Goal: Transaction & Acquisition: Purchase product/service

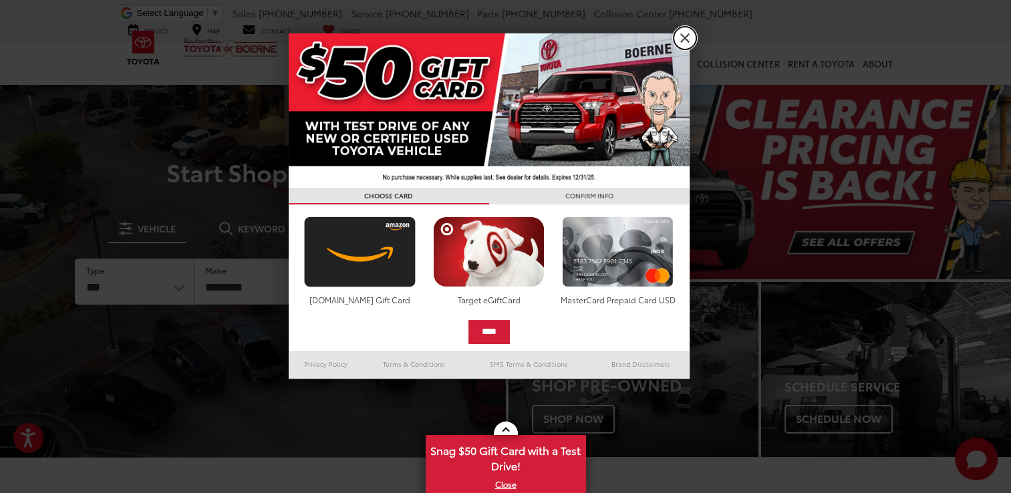
click at [684, 39] on link "X" at bounding box center [684, 38] width 23 height 23
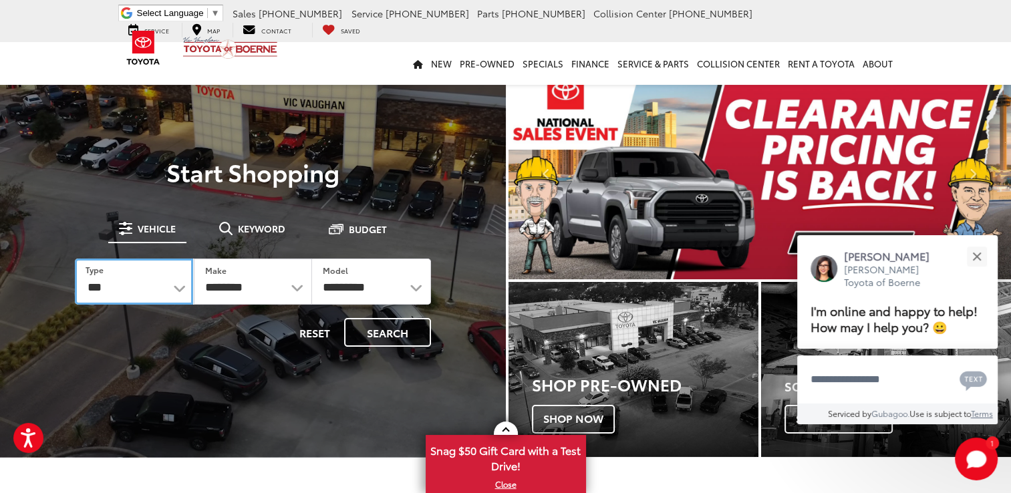
click at [179, 290] on select "*** *** **** *********" at bounding box center [134, 282] width 118 height 46
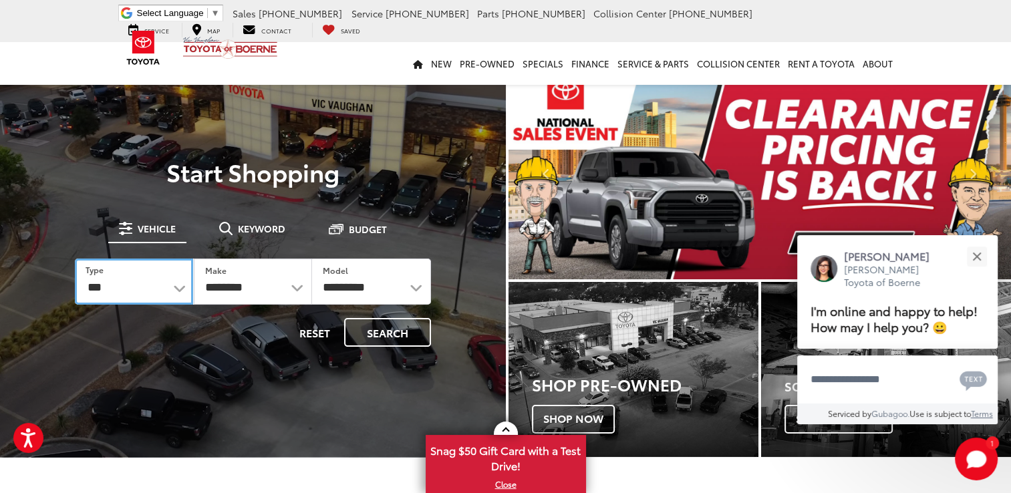
select select "******"
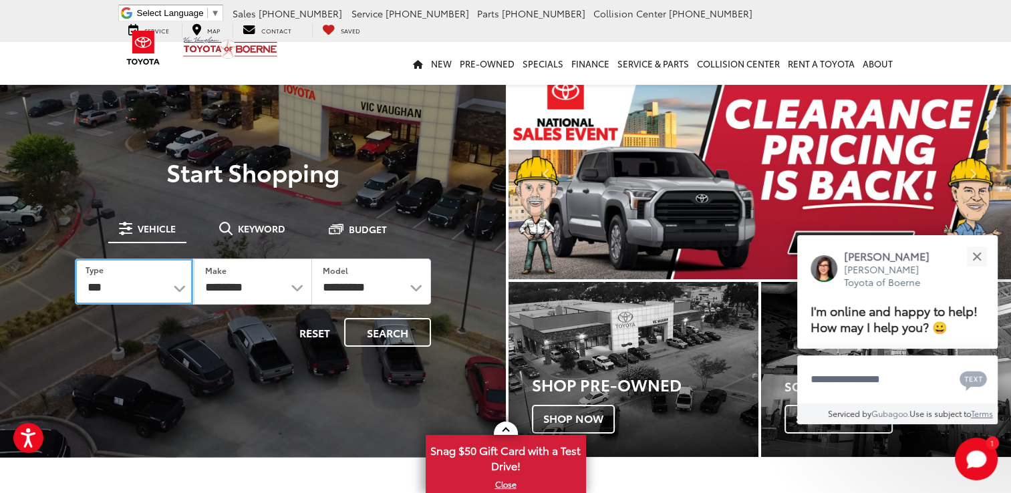
click at [75, 259] on select "*** *** **** *********" at bounding box center [134, 282] width 118 height 46
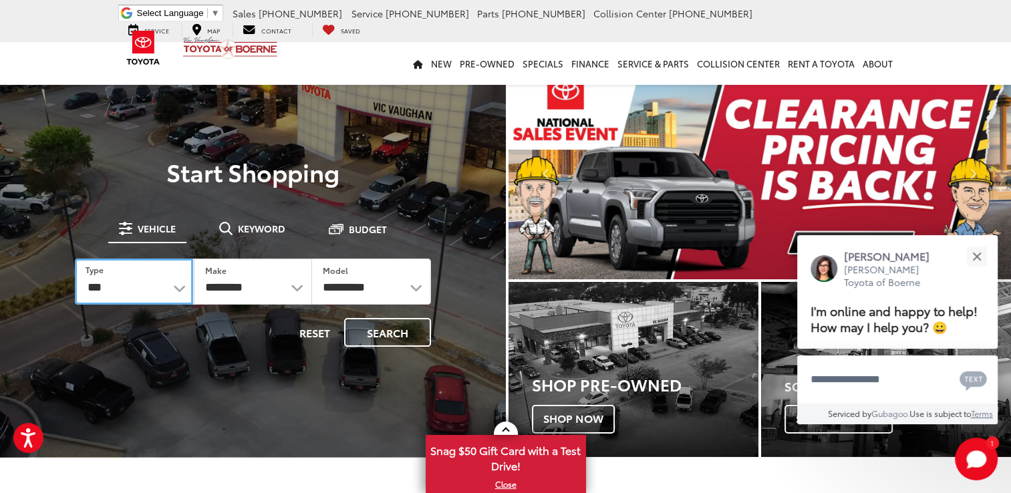
select select "******"
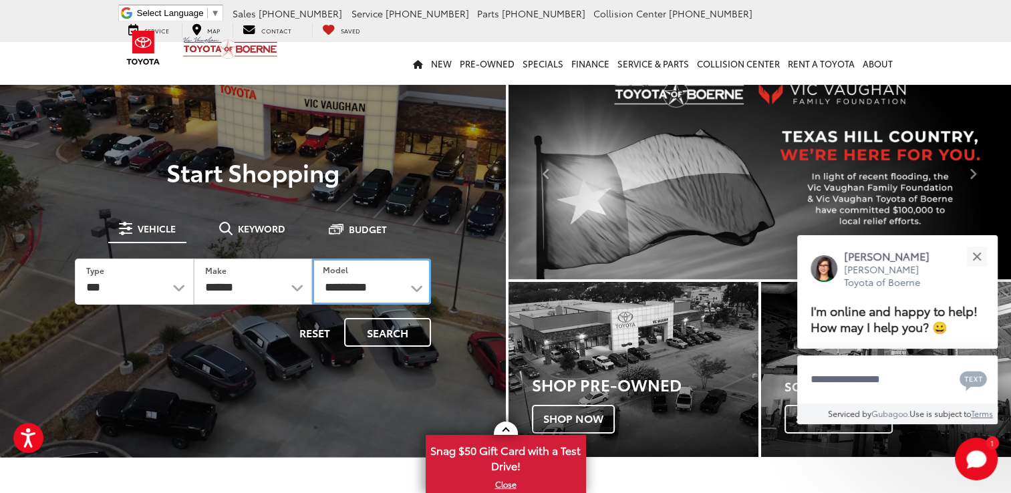
drag, startPoint x: 418, startPoint y: 287, endPoint x: 411, endPoint y: 286, distance: 6.7
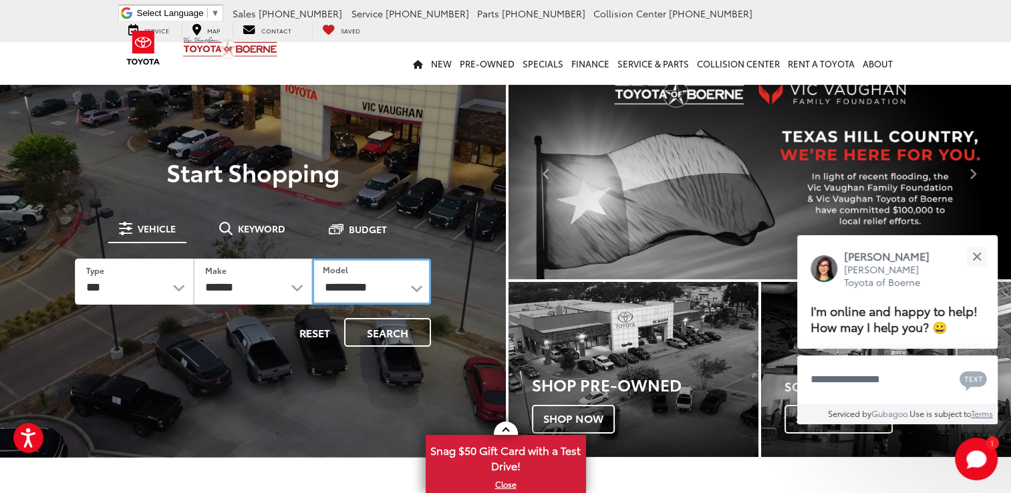
click at [411, 286] on select "**********" at bounding box center [371, 282] width 118 height 46
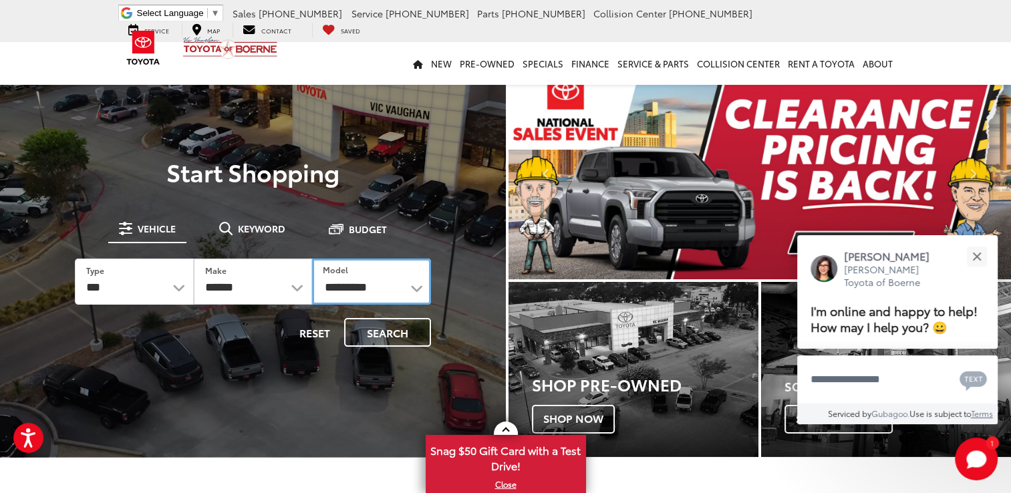
select select "**********"
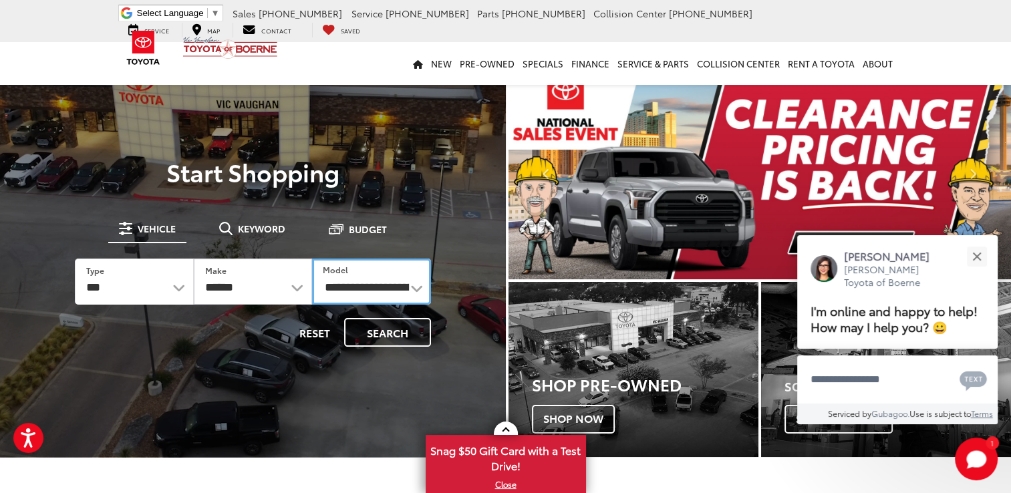
click at [312, 259] on select "**********" at bounding box center [371, 282] width 118 height 46
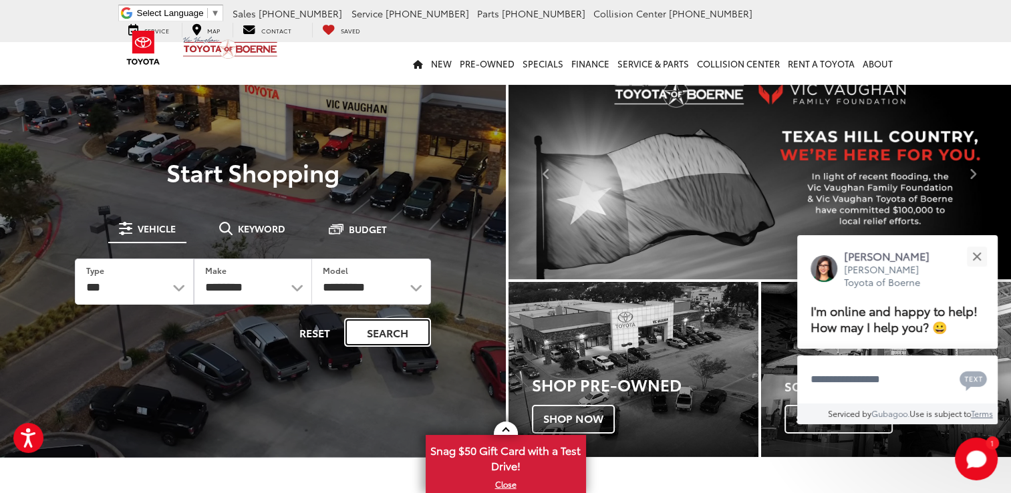
click at [395, 335] on button "Search" at bounding box center [387, 332] width 87 height 29
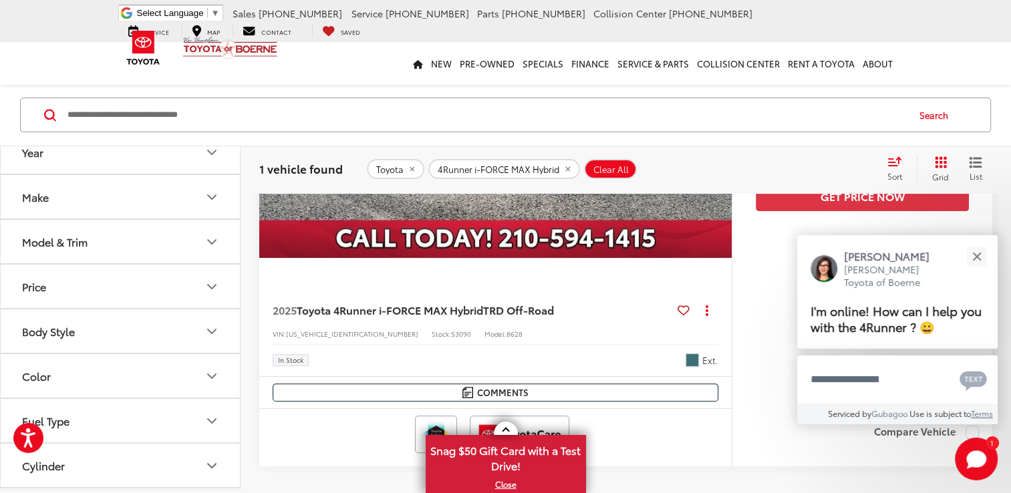
scroll to position [380, 0]
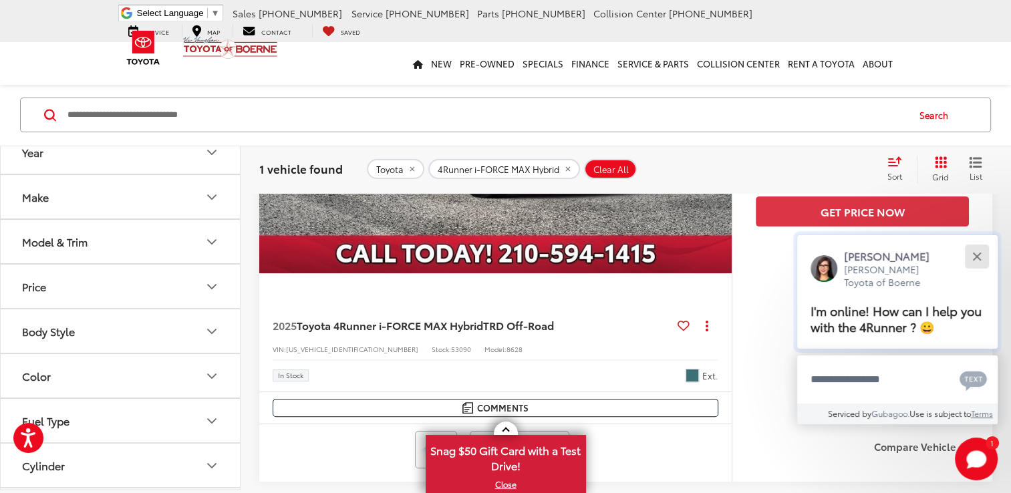
click at [977, 260] on button "Close" at bounding box center [976, 256] width 29 height 29
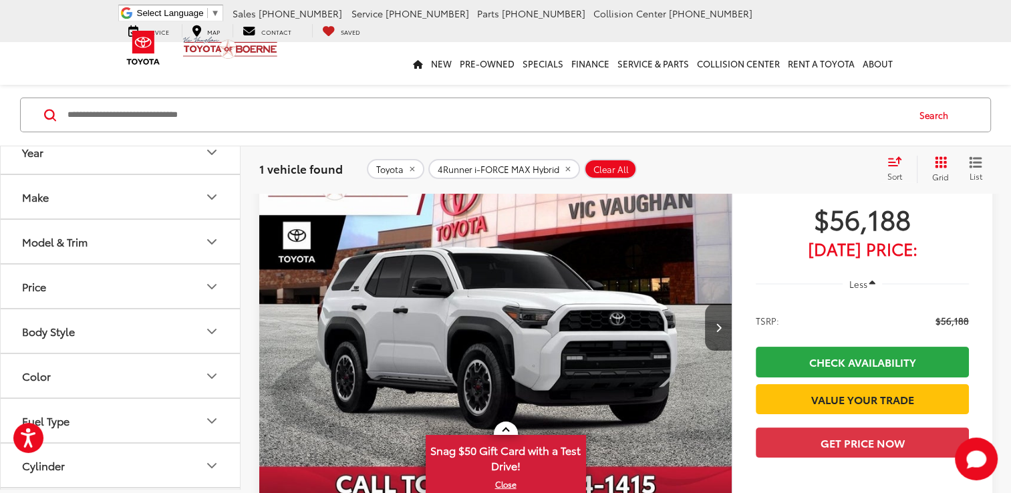
scroll to position [152, 0]
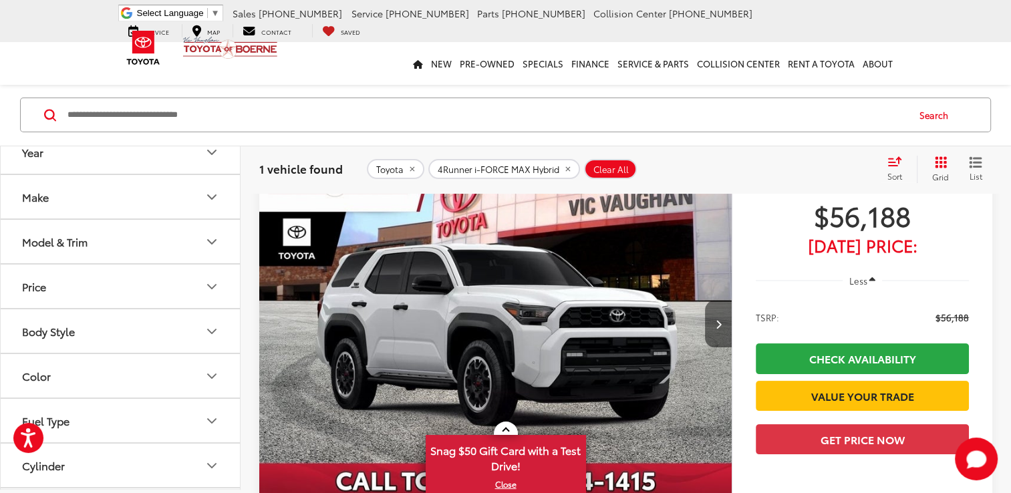
click at [712, 322] on button "Next image" at bounding box center [718, 324] width 27 height 47
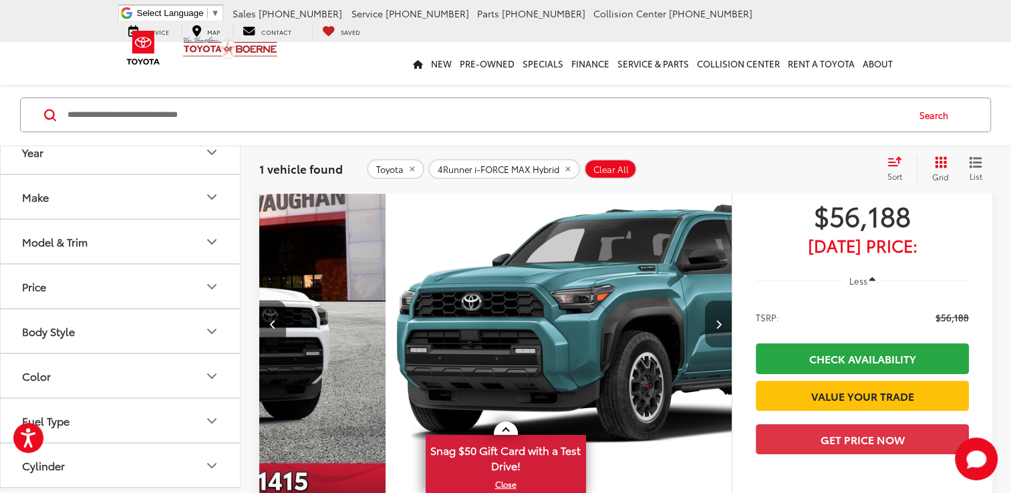
click at [712, 322] on button "Next image" at bounding box center [718, 324] width 27 height 47
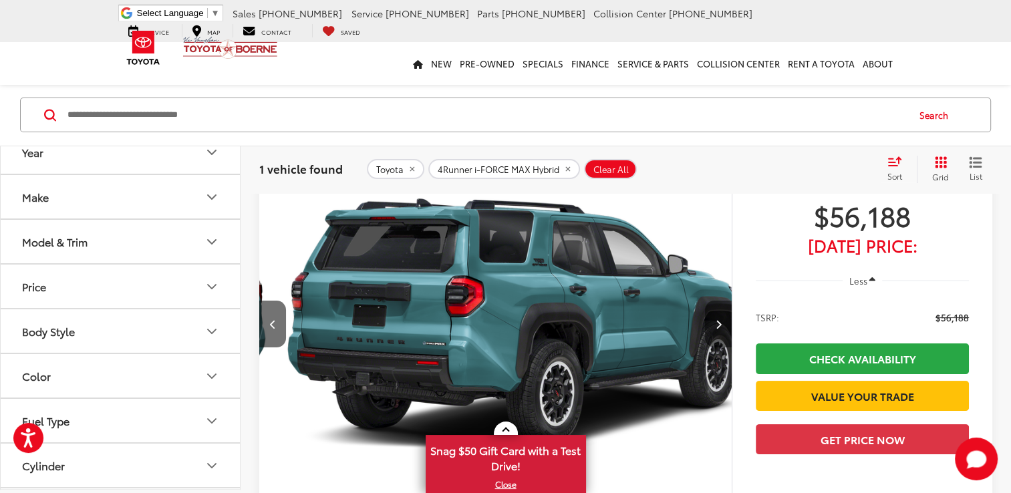
scroll to position [0, 949]
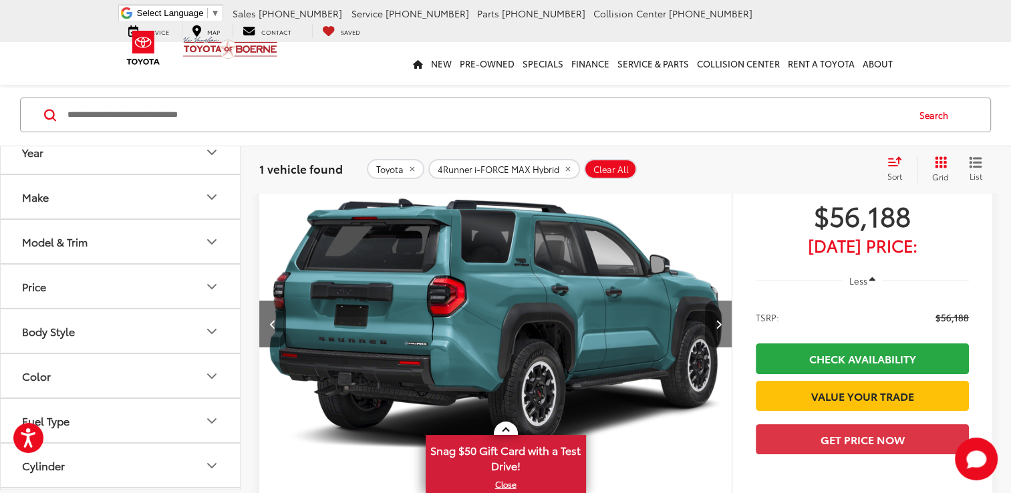
click at [712, 322] on button "Next image" at bounding box center [718, 324] width 27 height 47
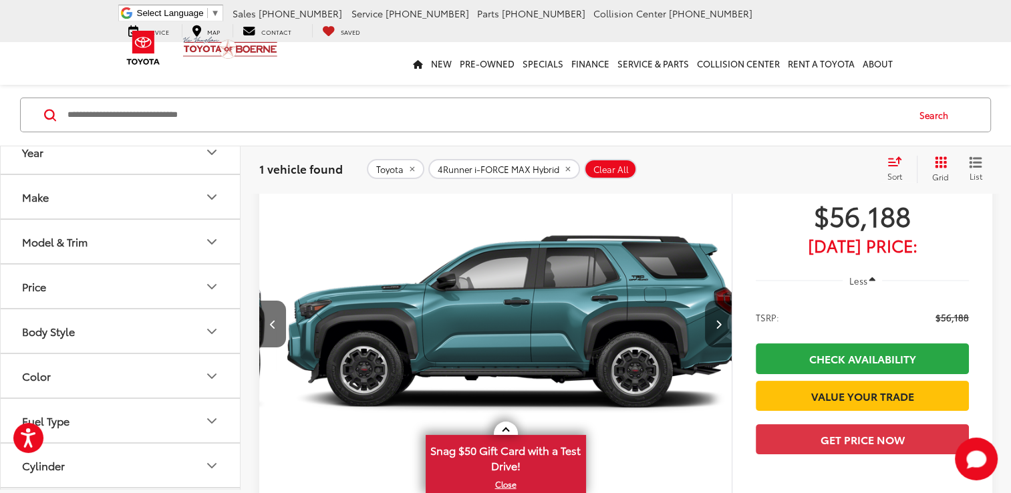
scroll to position [0, 1422]
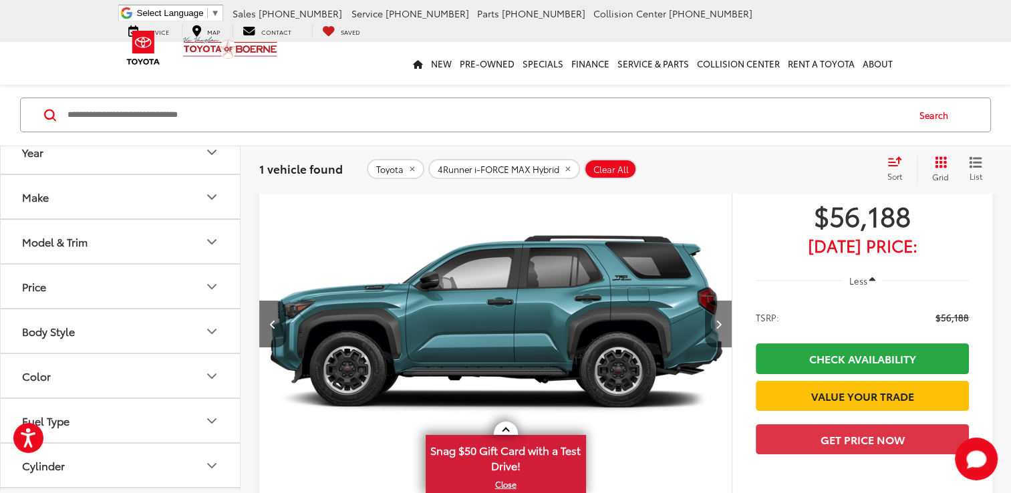
click at [712, 322] on button "Next image" at bounding box center [718, 324] width 27 height 47
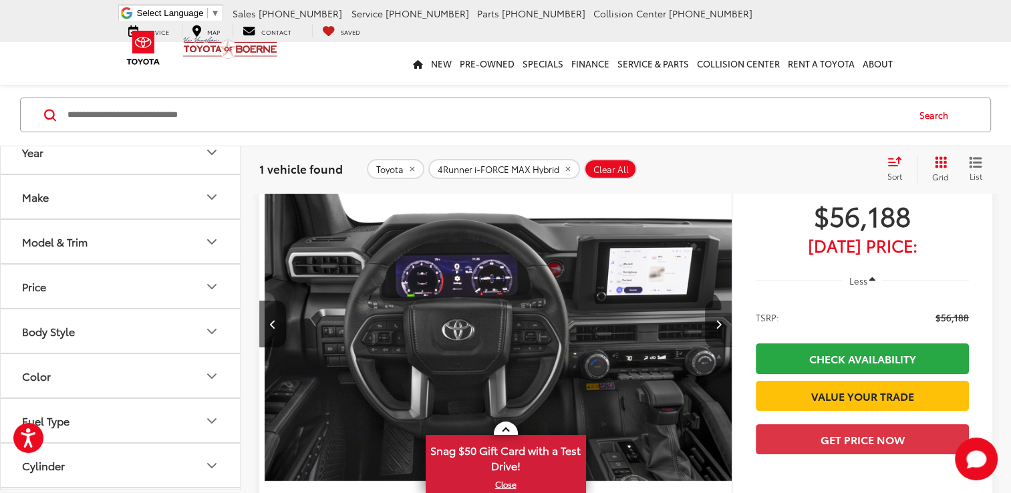
scroll to position [0, 1896]
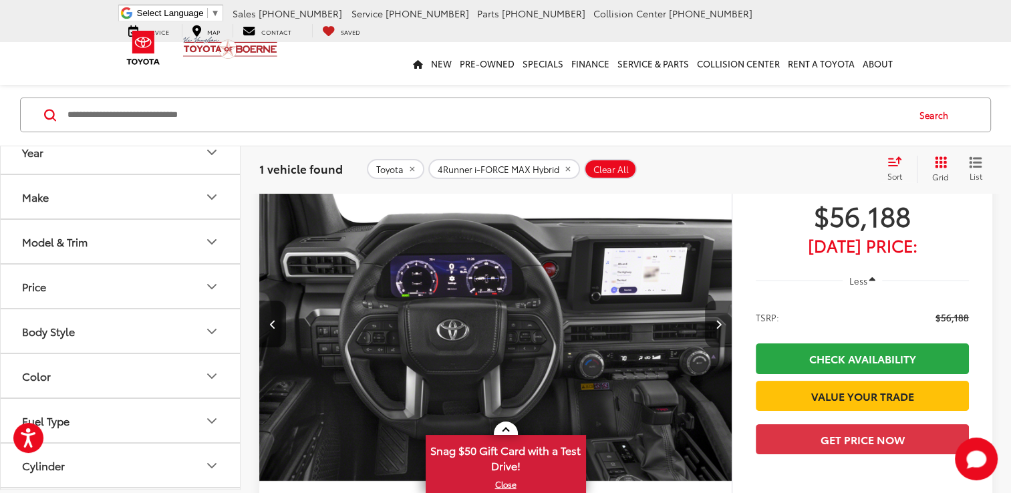
click at [712, 322] on button "Next image" at bounding box center [718, 324] width 27 height 47
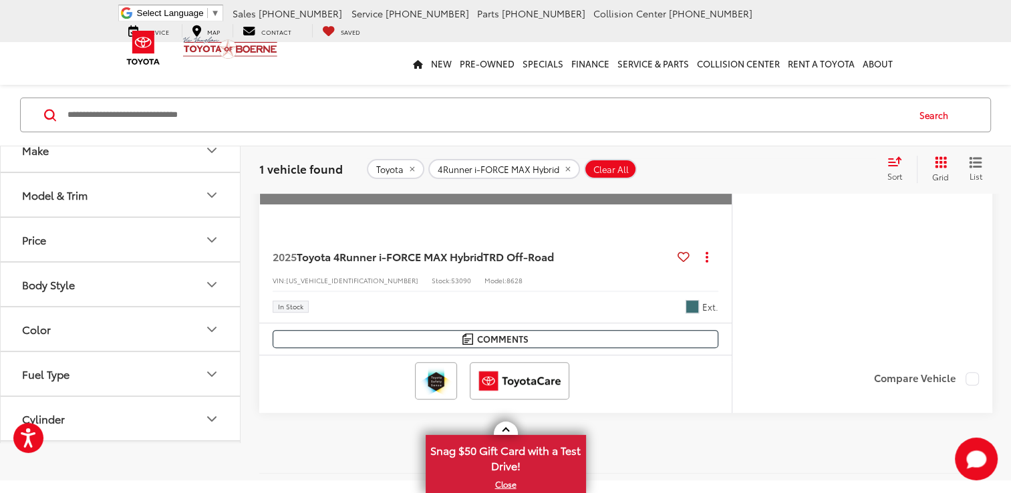
scroll to position [32, 0]
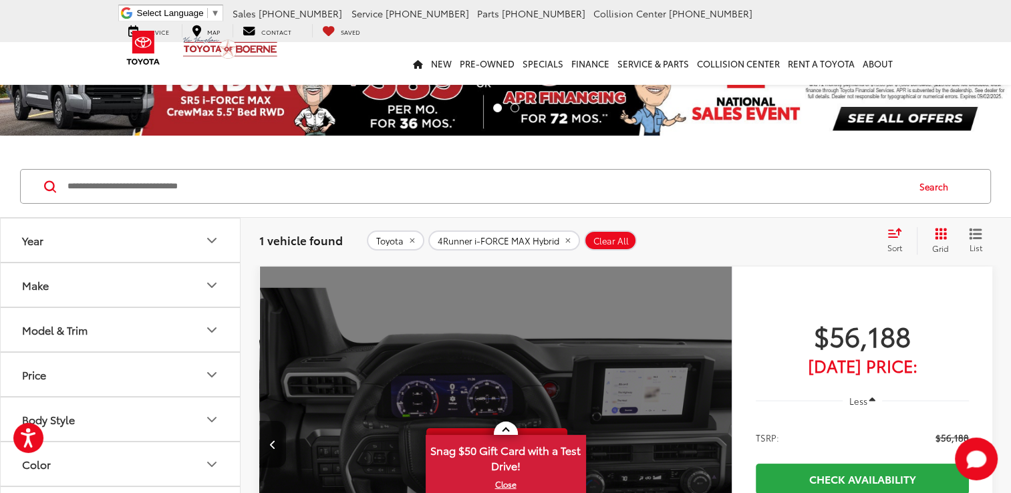
click at [570, 240] on icon "remove 4Runner%20i-FORCE%20MAX%20Hybrid" at bounding box center [567, 240] width 9 height 8
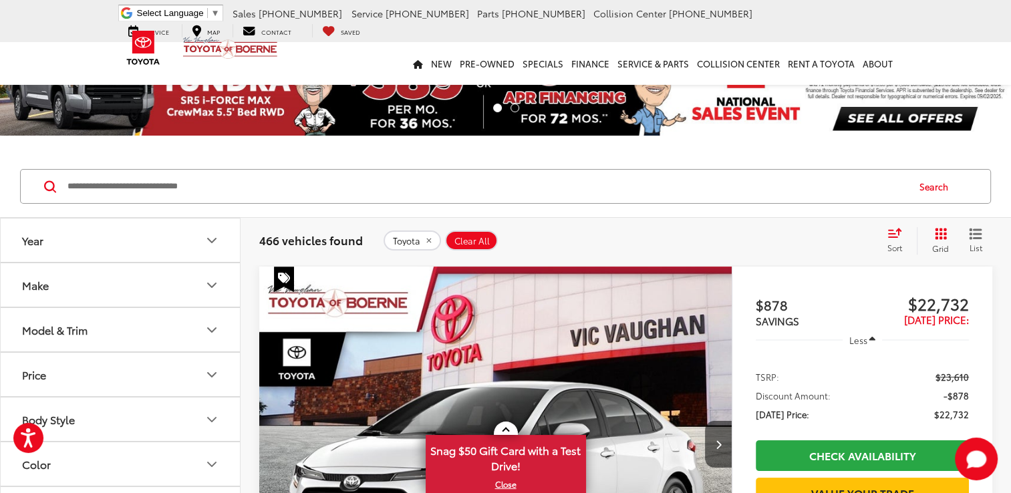
click at [211, 282] on icon "Make" at bounding box center [212, 285] width 16 height 16
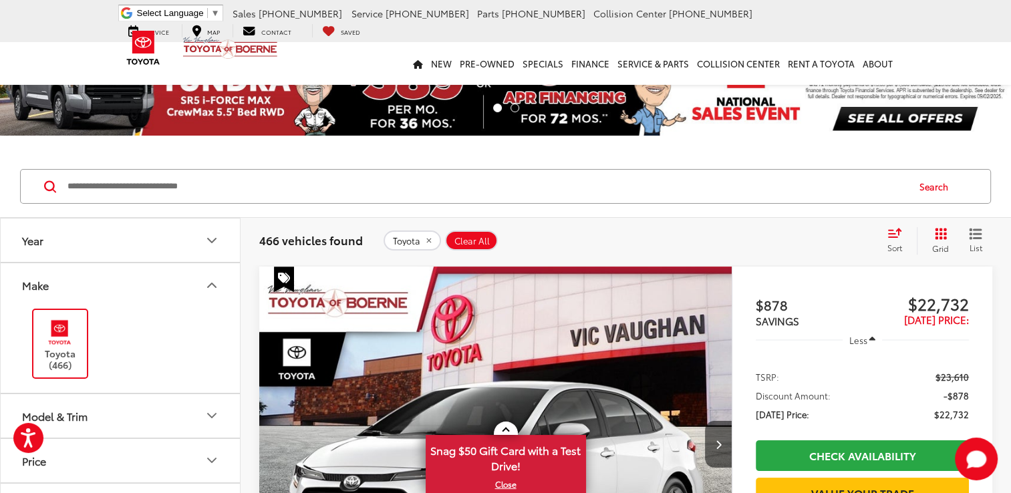
click at [210, 418] on icon "Model & Trim" at bounding box center [212, 415] width 16 height 16
click at [37, 485] on label "4Runner i-FORCE MAX (12)" at bounding box center [120, 485] width 180 height 23
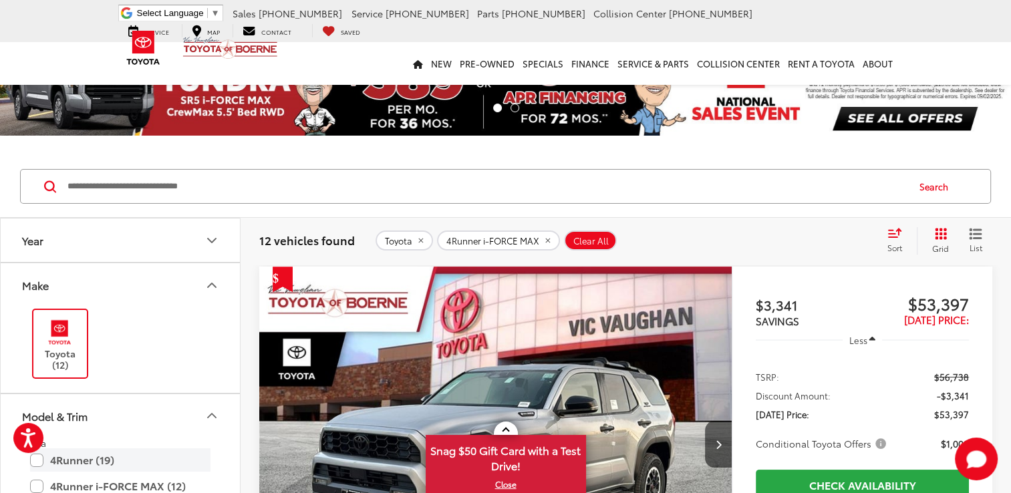
click at [35, 456] on label "4Runner (19)" at bounding box center [120, 459] width 180 height 23
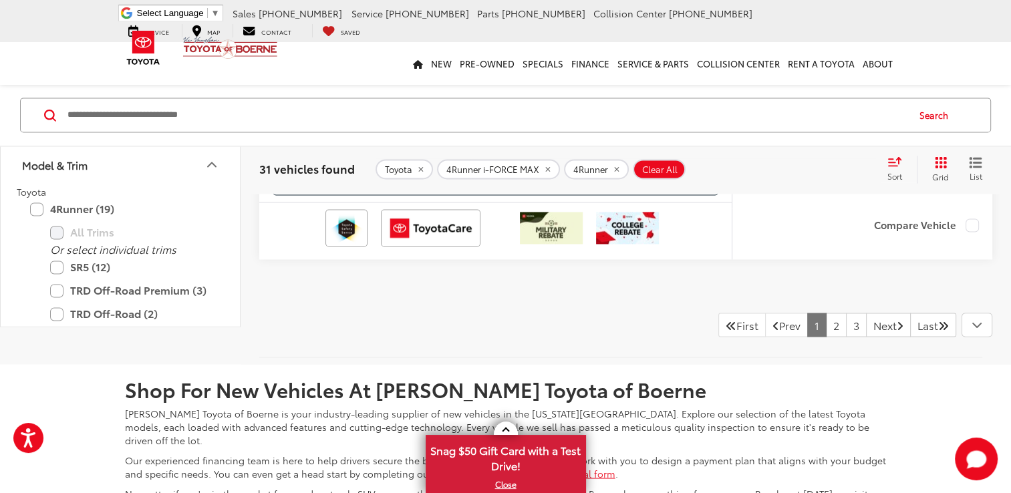
scroll to position [7303, 0]
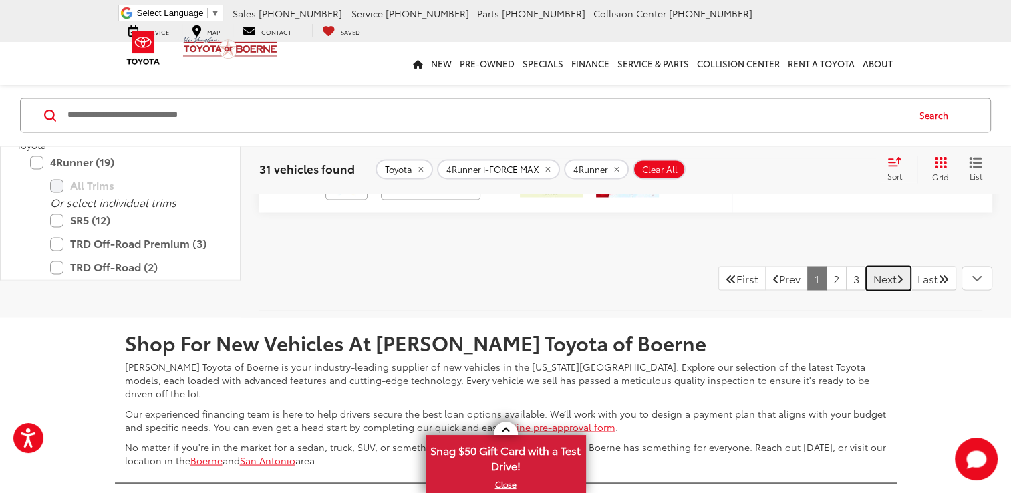
click at [870, 266] on link "Next" at bounding box center [888, 278] width 45 height 24
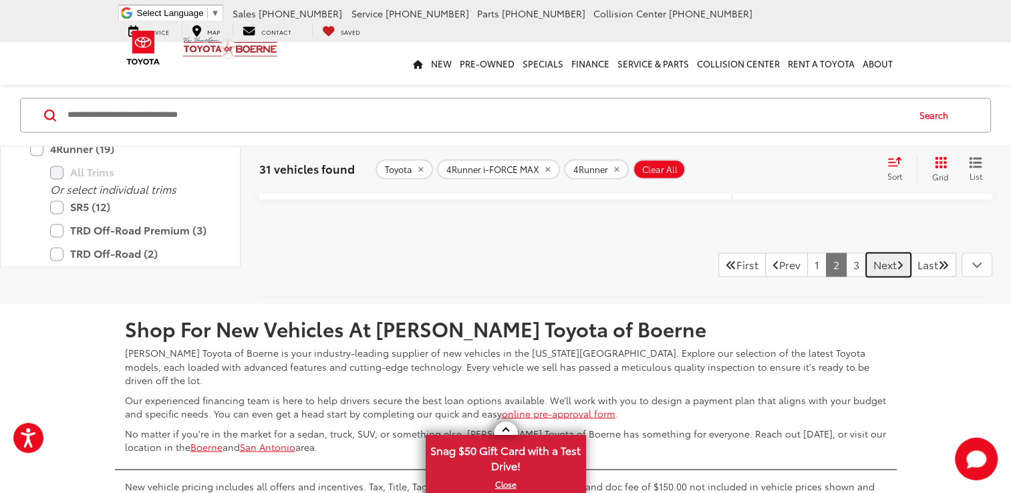
scroll to position [7260, 0]
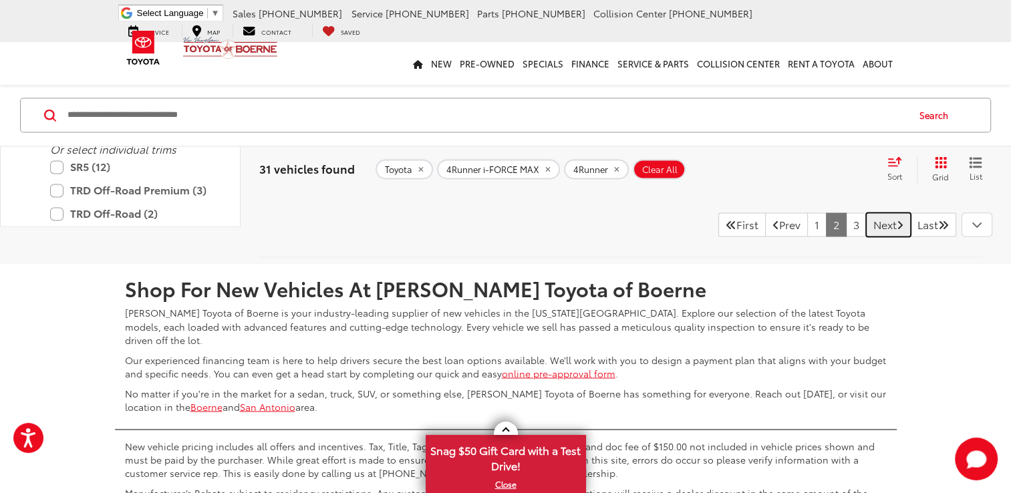
click at [867, 218] on link "Next" at bounding box center [888, 224] width 45 height 24
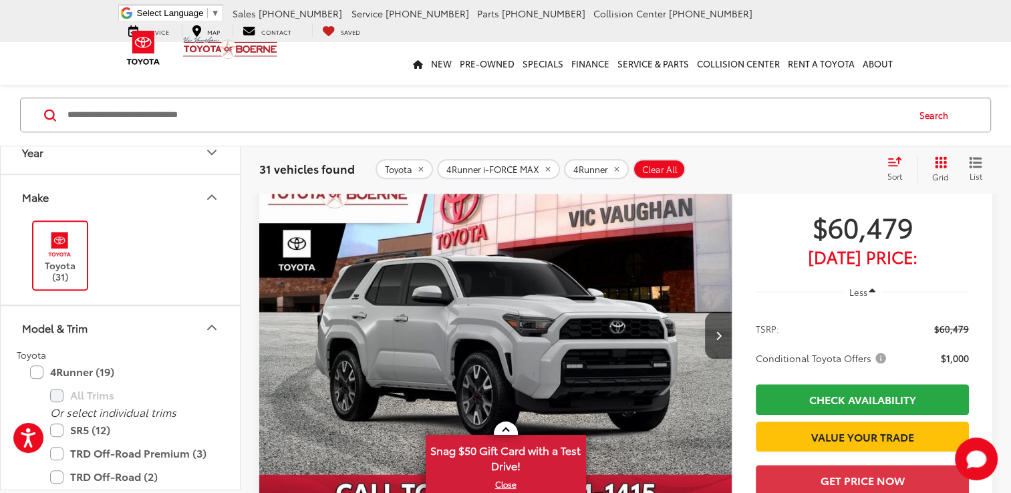
scroll to position [1316, 0]
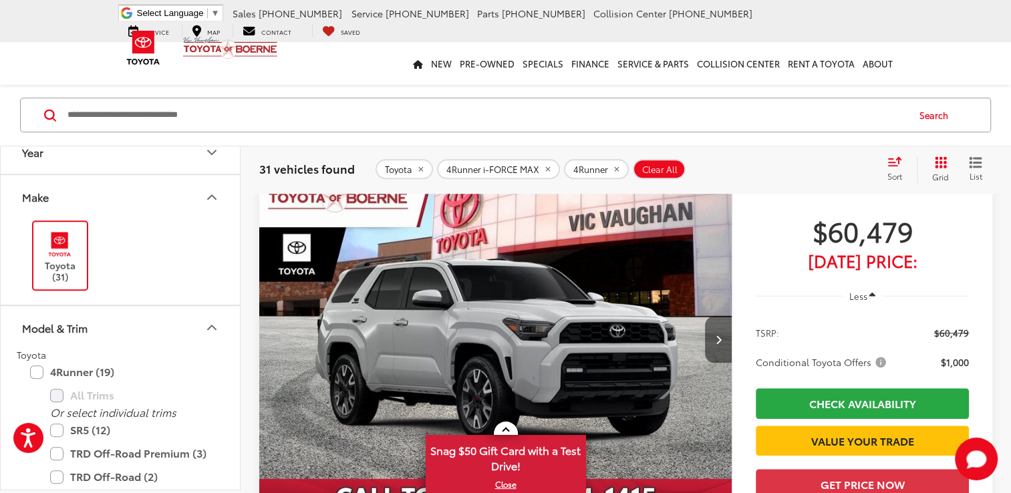
click at [719, 328] on button "Next image" at bounding box center [718, 339] width 27 height 47
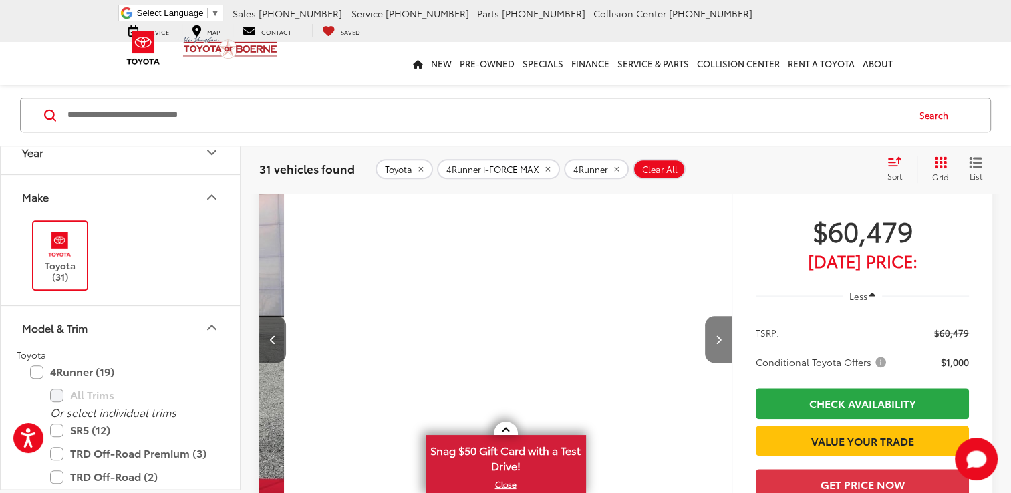
scroll to position [0, 474]
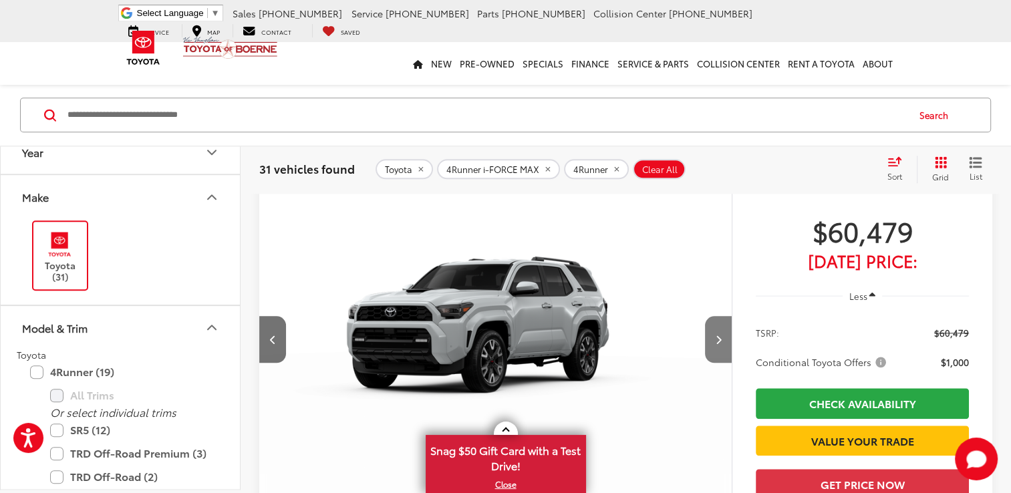
click at [719, 328] on button "Next image" at bounding box center [718, 339] width 27 height 47
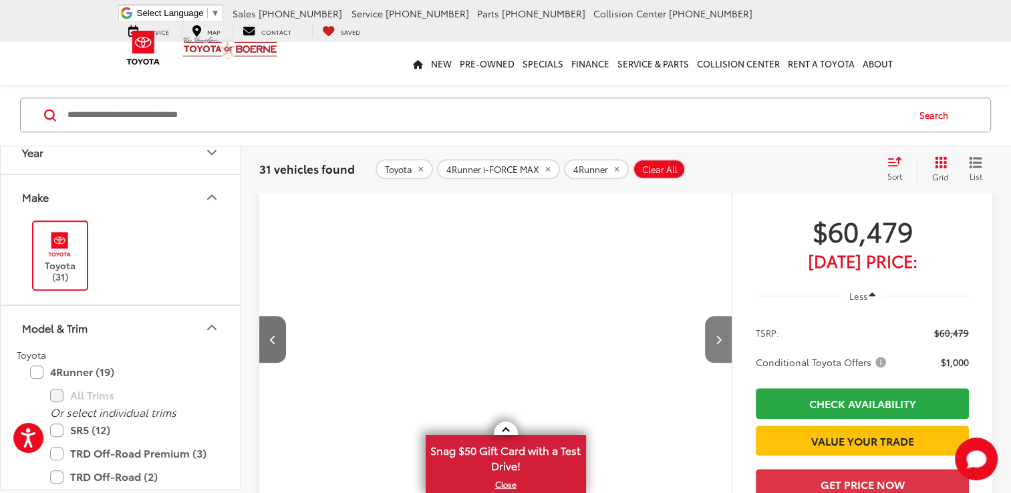
click at [719, 328] on button "Next image" at bounding box center [718, 339] width 27 height 47
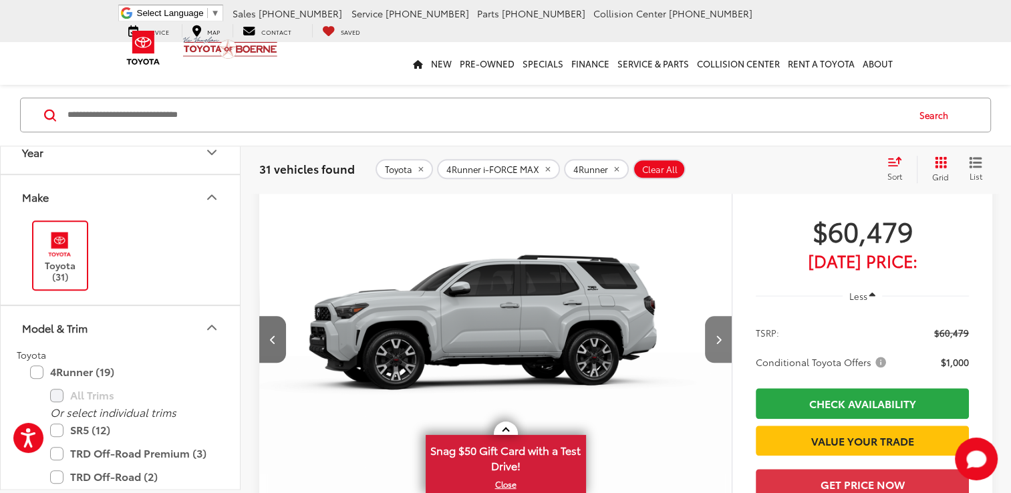
click at [719, 328] on button "Next image" at bounding box center [718, 339] width 27 height 47
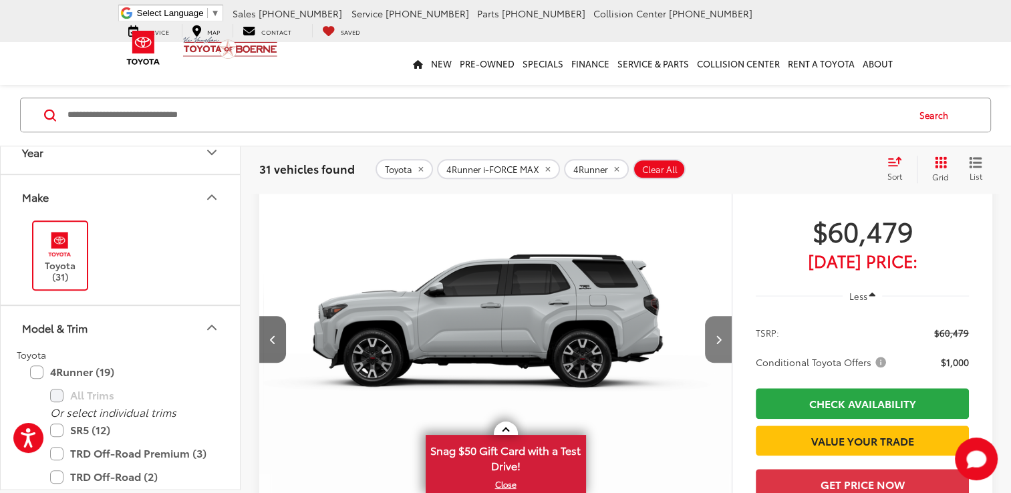
scroll to position [0, 1896]
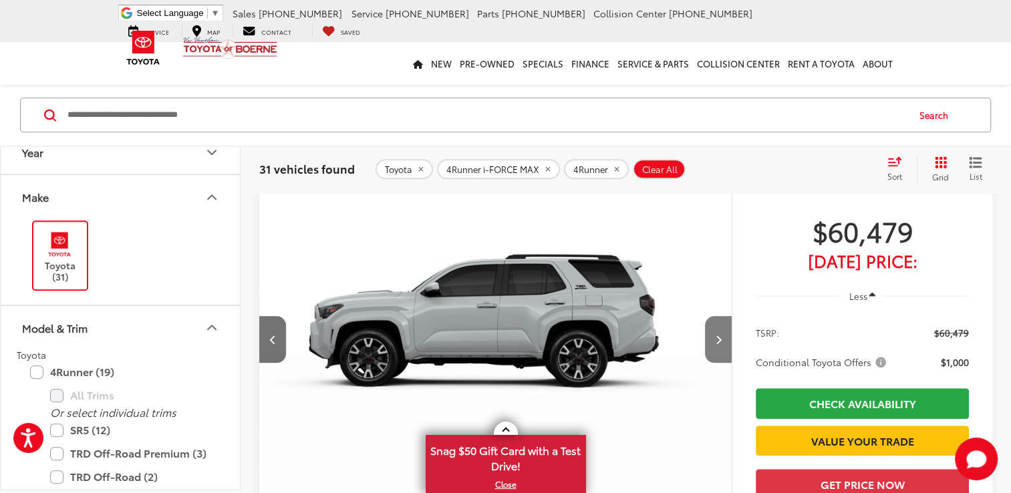
click at [719, 328] on button "Next image" at bounding box center [718, 339] width 27 height 47
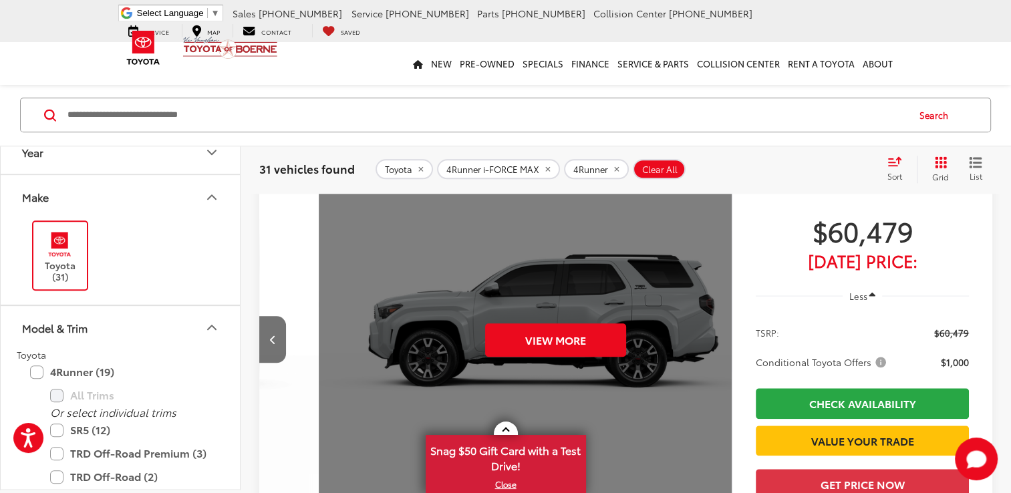
scroll to position [0, 2370]
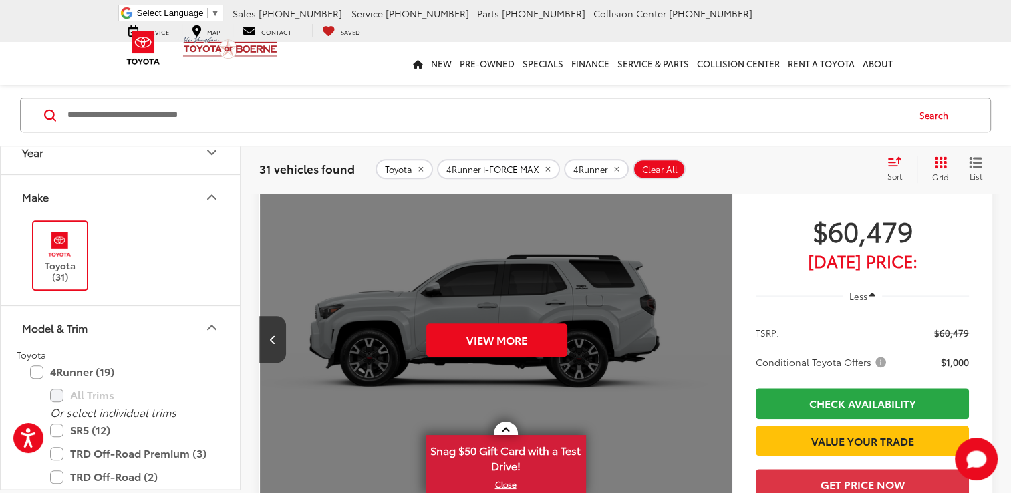
click at [719, 328] on div "View More" at bounding box center [497, 339] width 474 height 355
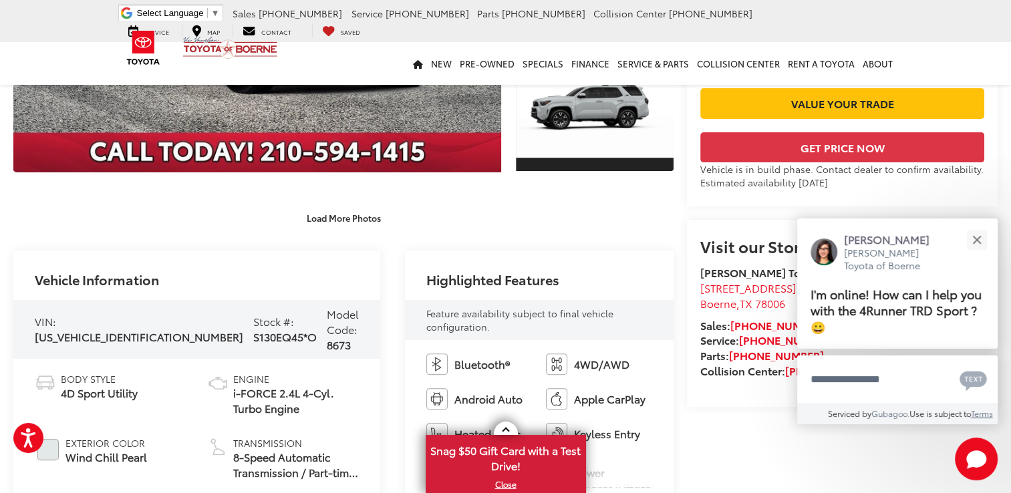
scroll to position [370, 0]
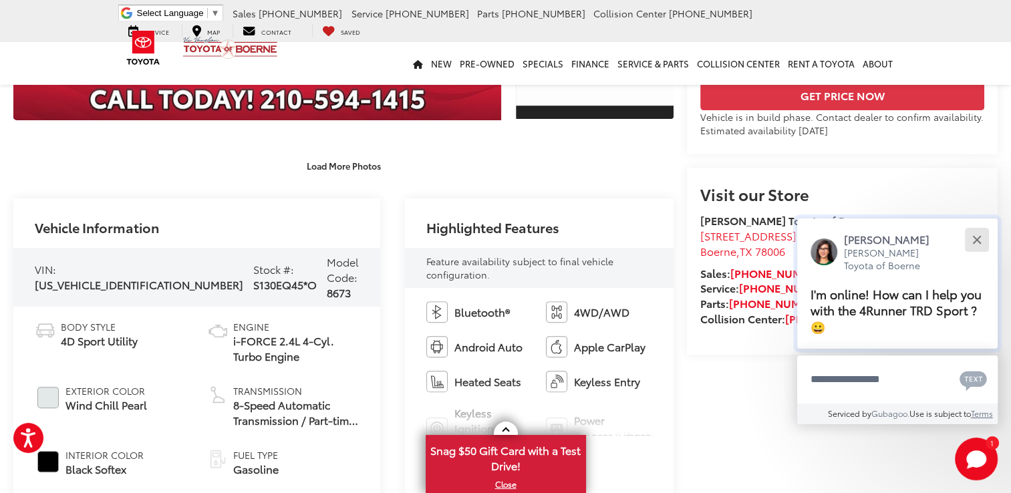
click at [980, 238] on button "Close" at bounding box center [976, 239] width 29 height 29
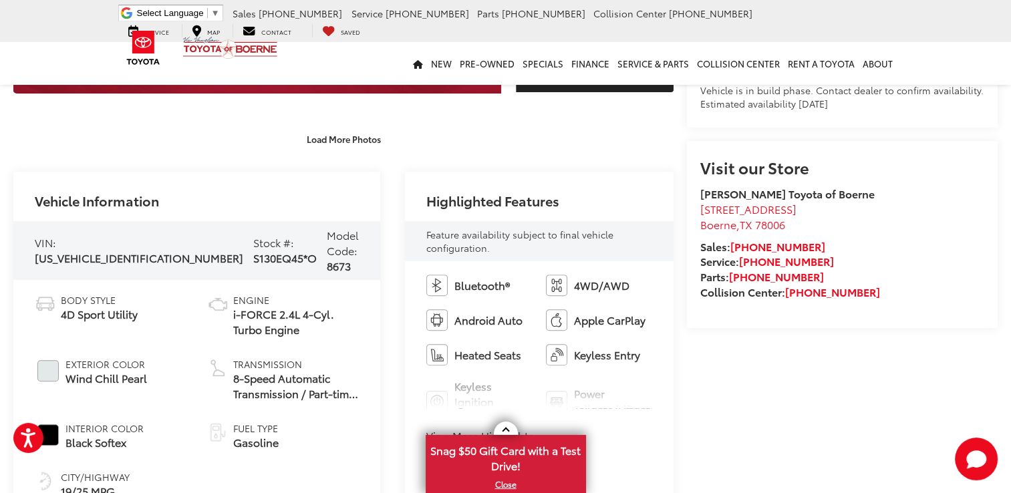
scroll to position [474, 0]
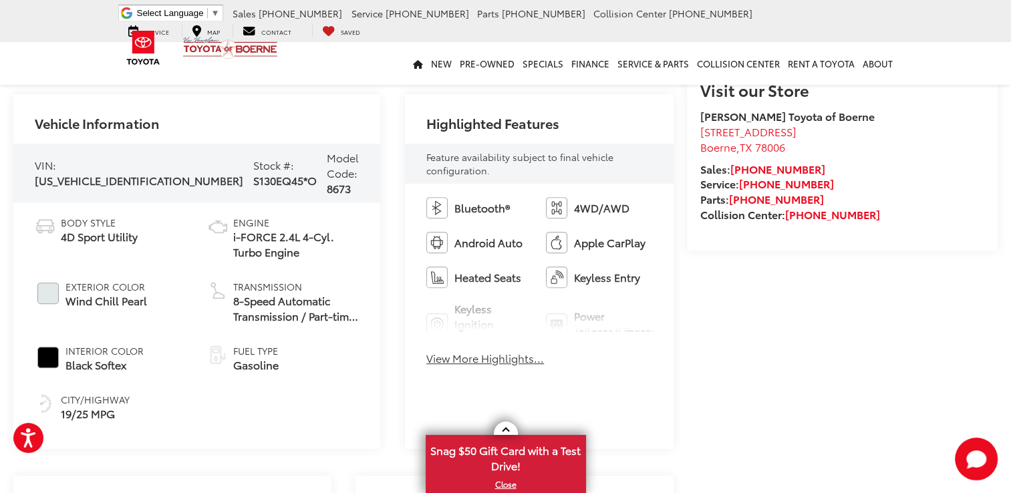
click at [444, 354] on button "View More Highlights..." at bounding box center [485, 358] width 118 height 15
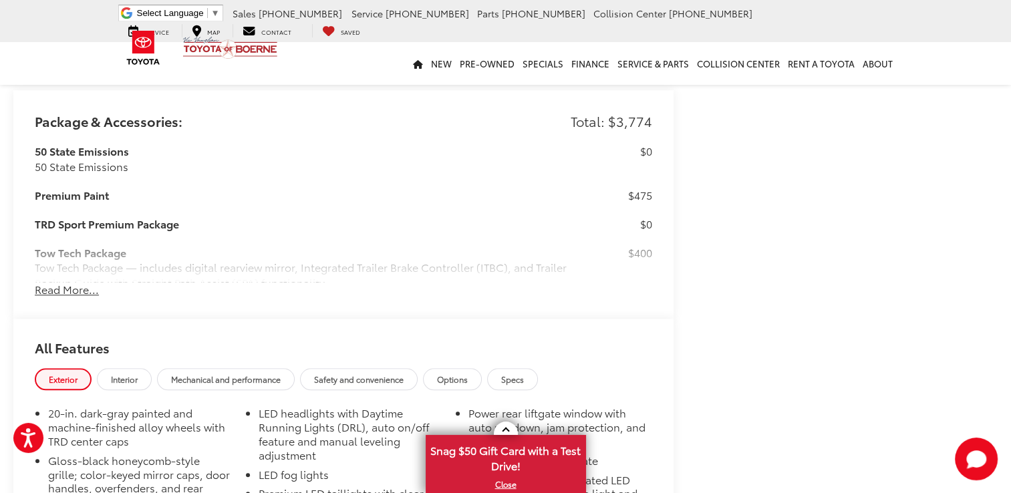
scroll to position [1309, 0]
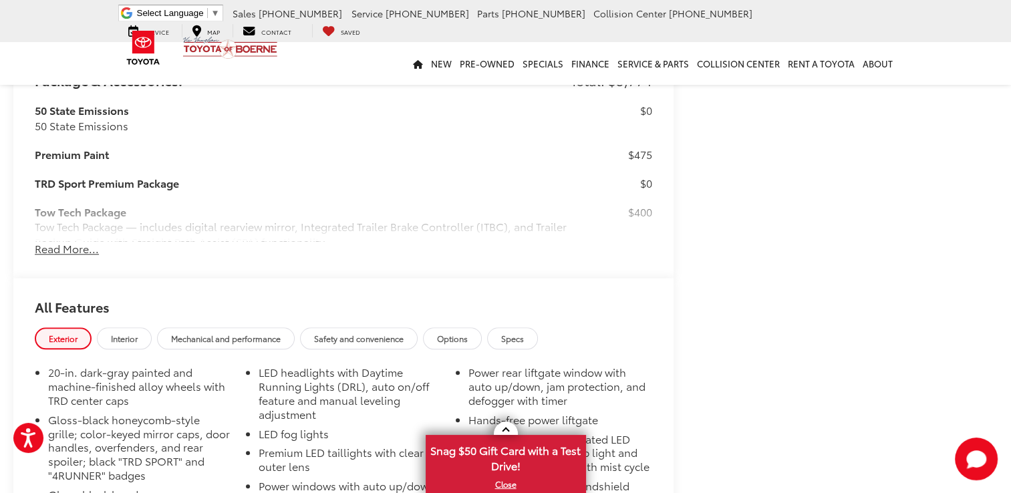
click at [52, 241] on button "Read More..." at bounding box center [67, 248] width 64 height 15
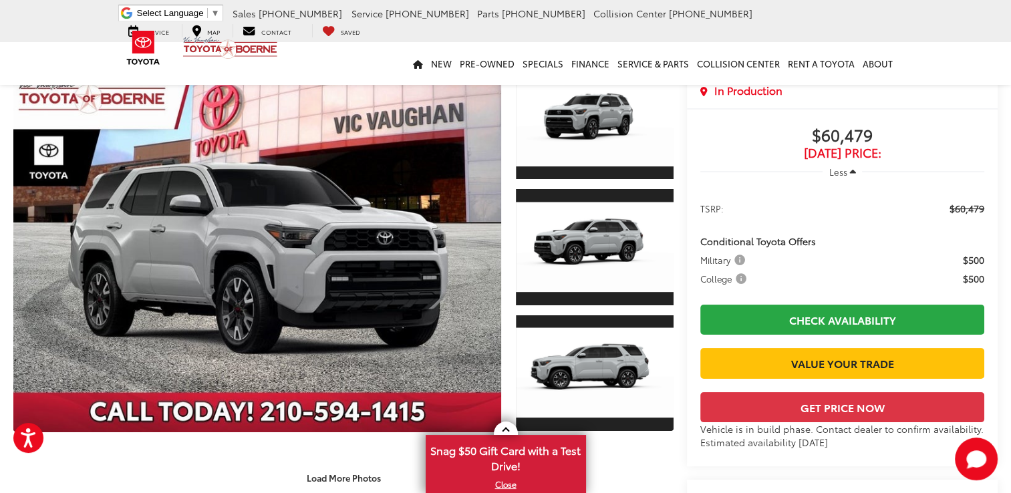
scroll to position [43, 0]
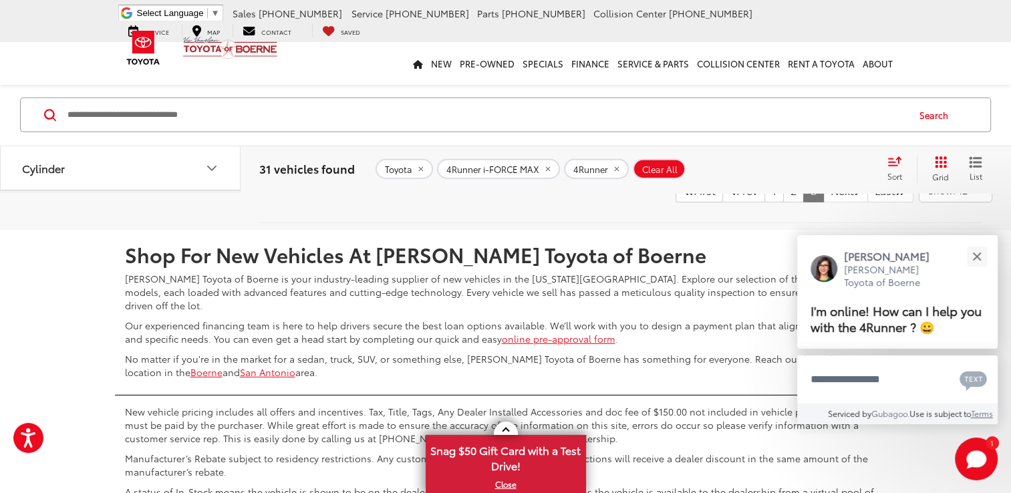
scroll to position [4323, 0]
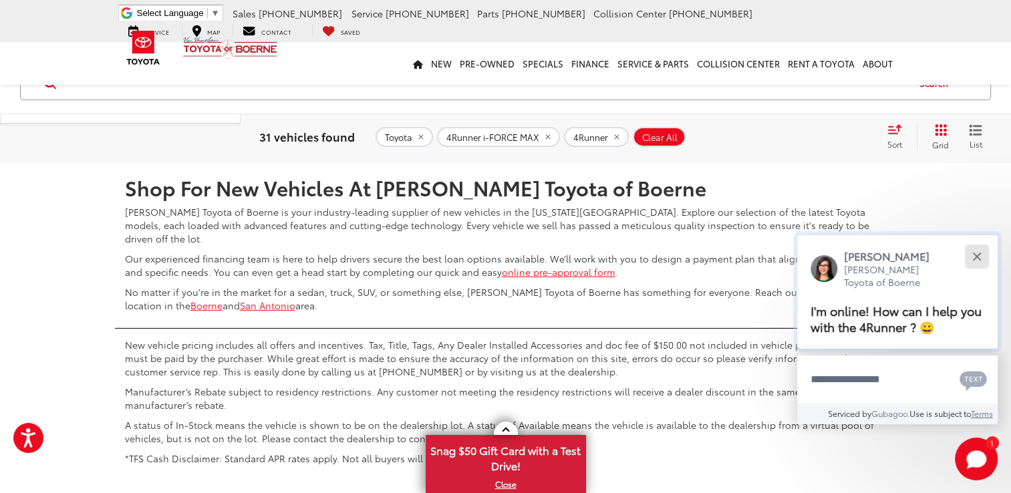
click at [976, 255] on div "Close" at bounding box center [976, 256] width 9 height 9
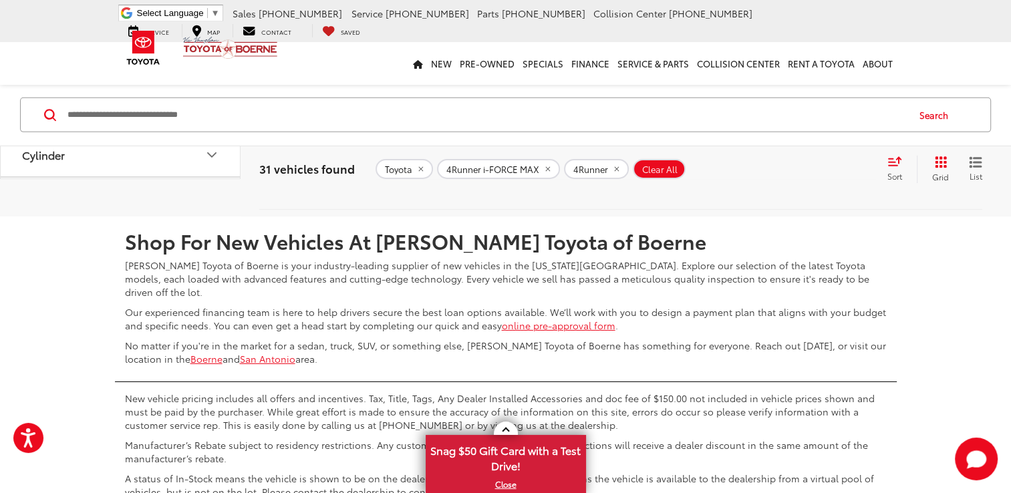
scroll to position [4243, 0]
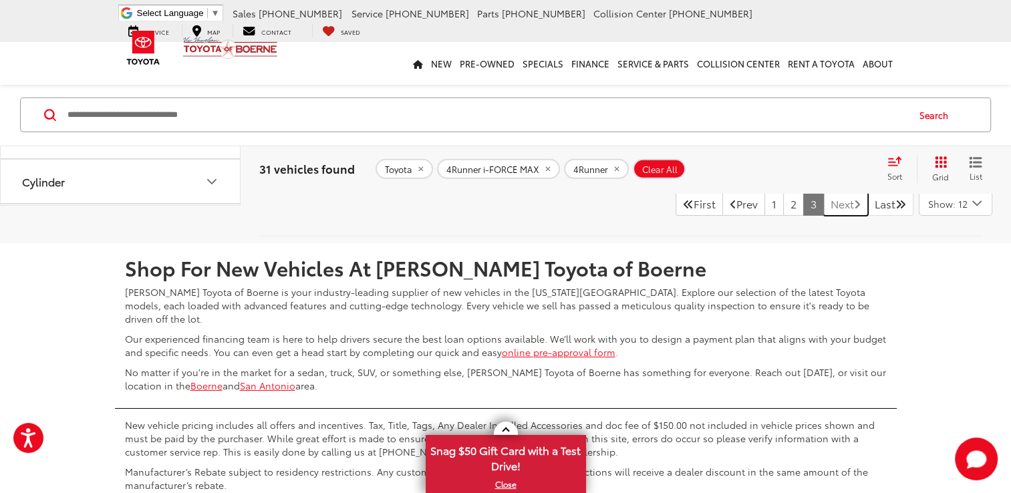
click at [841, 216] on link "Next" at bounding box center [845, 204] width 45 height 24
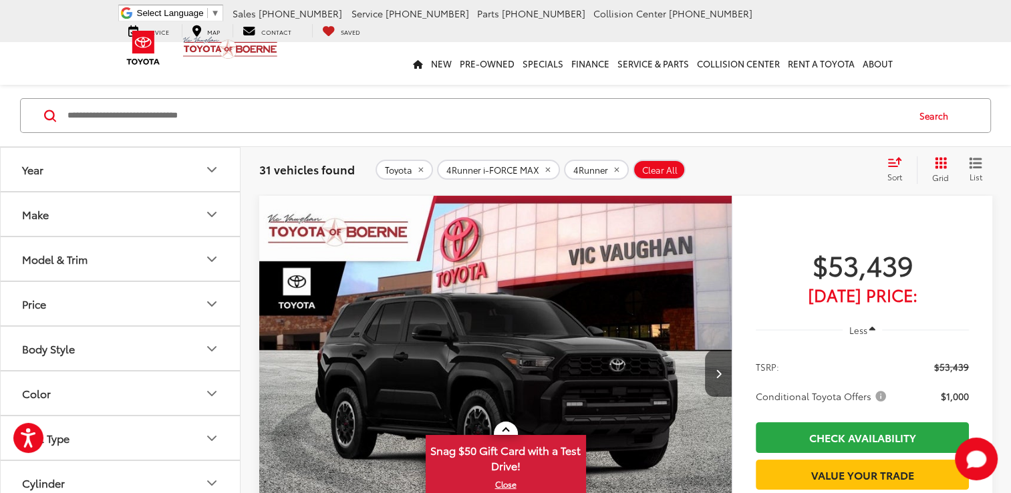
scroll to position [43, 0]
